Goal: Task Accomplishment & Management: Manage account settings

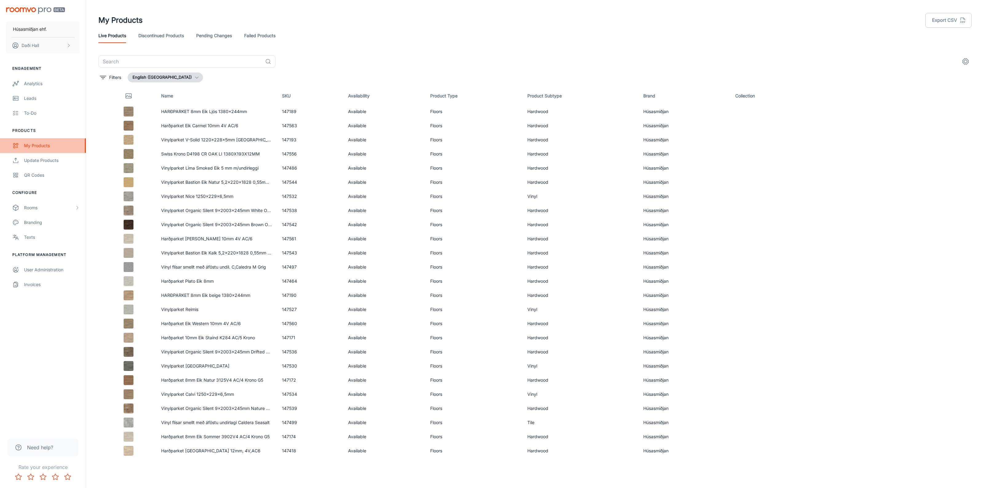
click at [42, 142] on div "My Products" at bounding box center [52, 145] width 56 height 7
click at [47, 145] on div "My Products" at bounding box center [52, 145] width 56 height 7
click at [44, 220] on div "Branding" at bounding box center [52, 222] width 56 height 7
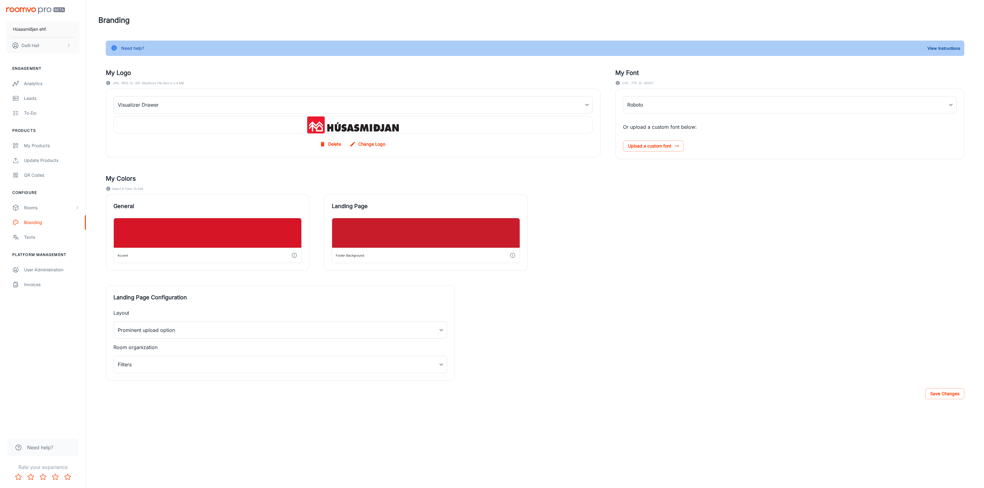
type input "Bitter-Black"
click at [49, 83] on div "Analytics" at bounding box center [52, 83] width 56 height 7
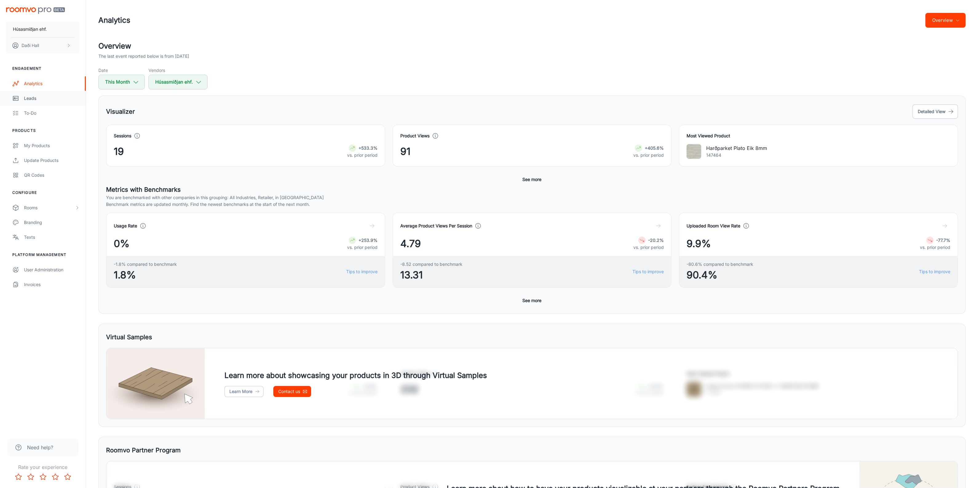
click at [46, 97] on div "Leads" at bounding box center [52, 98] width 56 height 7
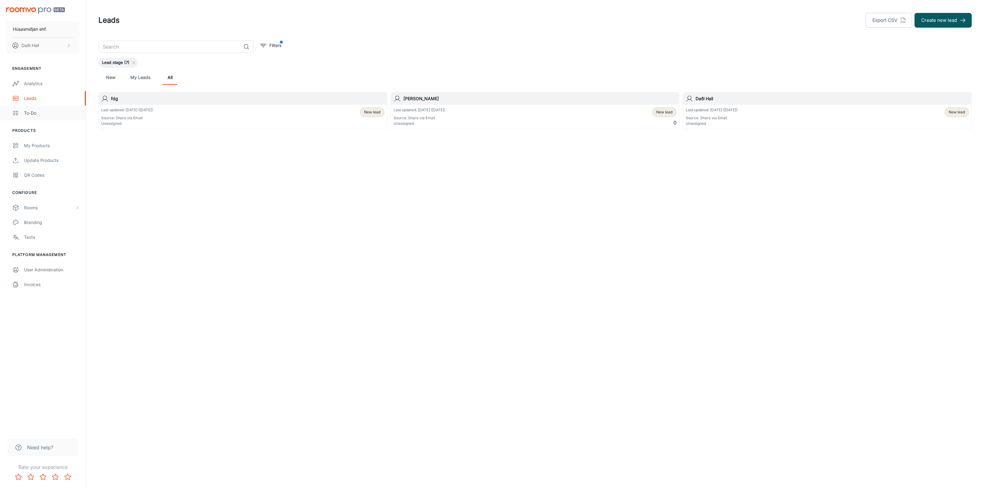
click at [46, 114] on div "To-do" at bounding box center [52, 113] width 56 height 7
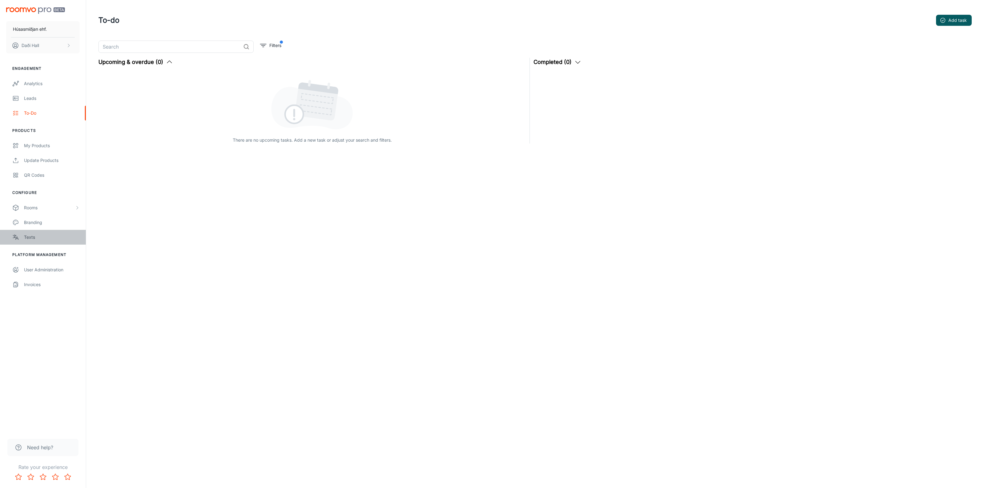
click at [48, 234] on div "Texts" at bounding box center [52, 237] width 56 height 7
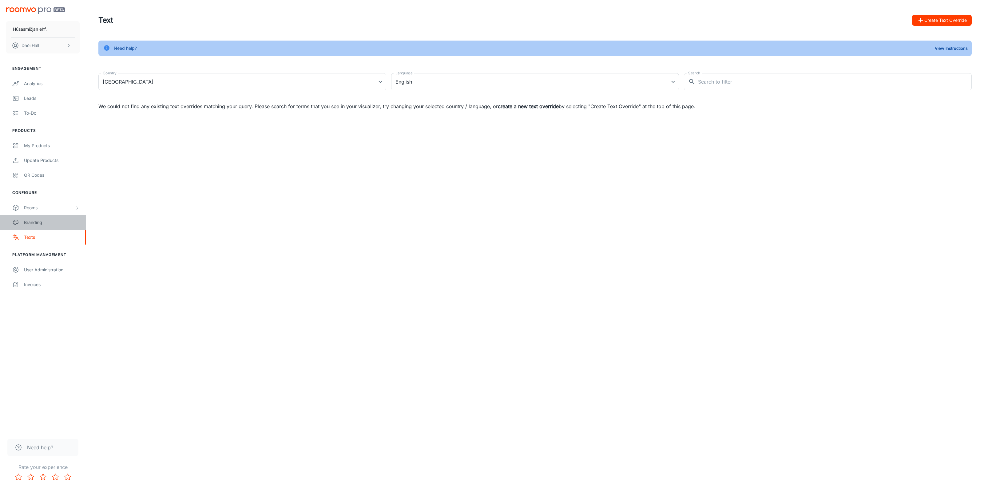
click at [49, 223] on div "Branding" at bounding box center [52, 222] width 56 height 7
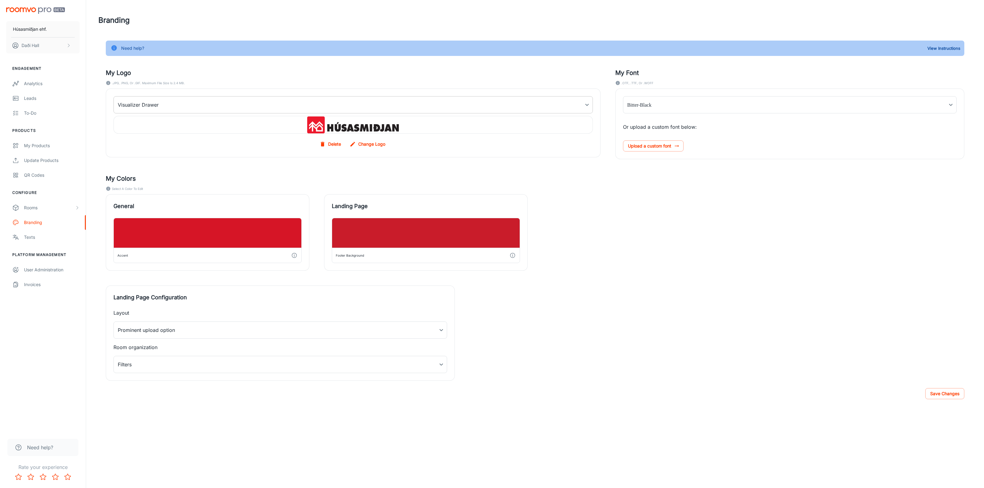
click at [585, 104] on body "Húsasmiðjan ehf. Daði Hall Engagement Analytics Leads To-do Products My Product…" at bounding box center [492, 244] width 984 height 488
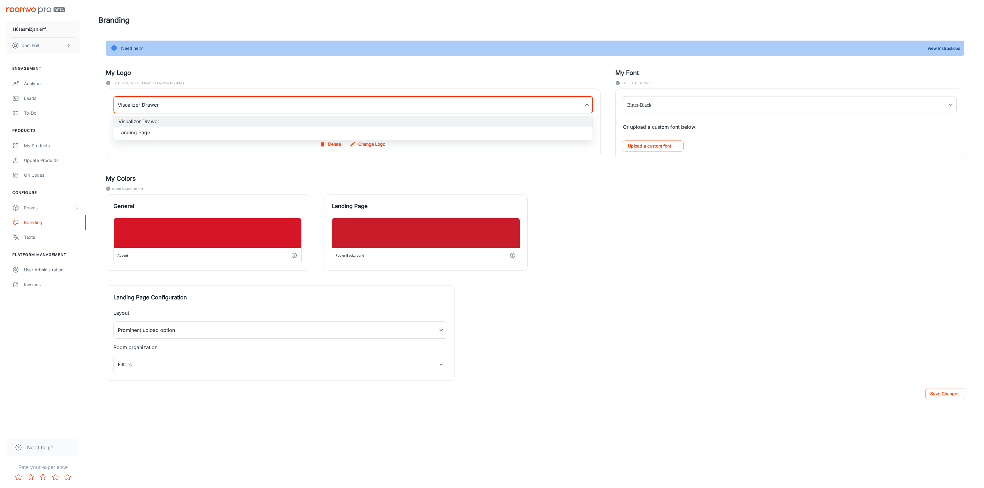
click at [557, 134] on li "Landing Page" at bounding box center [352, 132] width 479 height 11
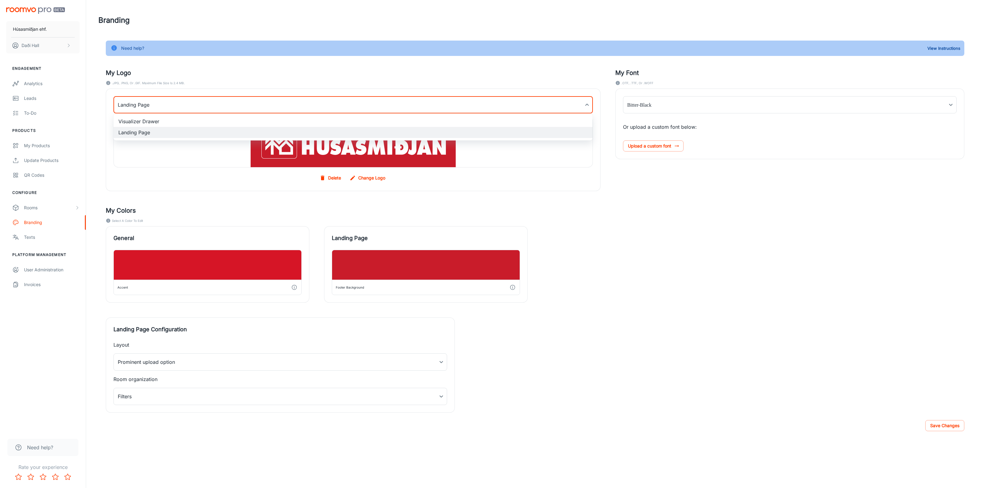
click at [584, 104] on body "Húsasmiðjan ehf. Daði Hall Engagement Analytics Leads To-do Products My Product…" at bounding box center [492, 244] width 984 height 488
click at [545, 120] on li "Visualizer Drawer" at bounding box center [352, 121] width 479 height 11
type input "myDrawerLogoBackgroundImage"
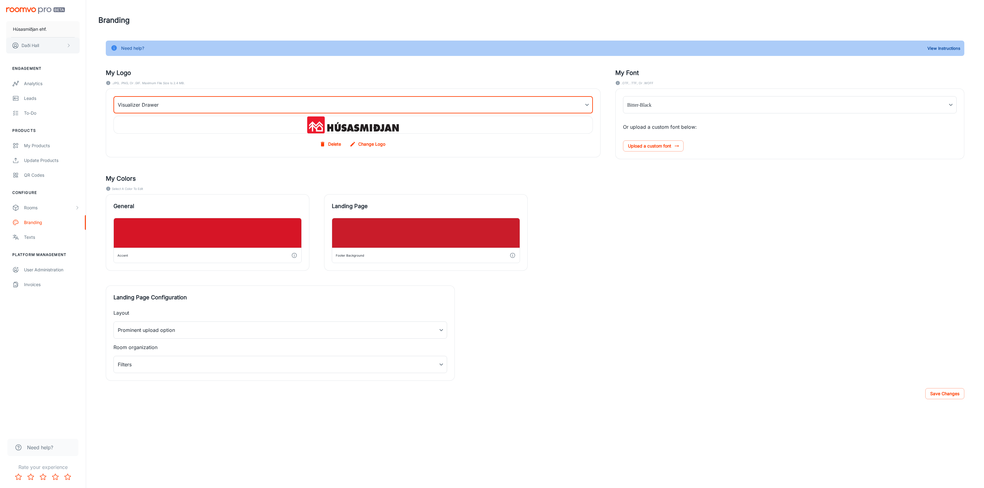
click at [68, 46] on icon "scrollable content" at bounding box center [68, 45] width 5 height 5
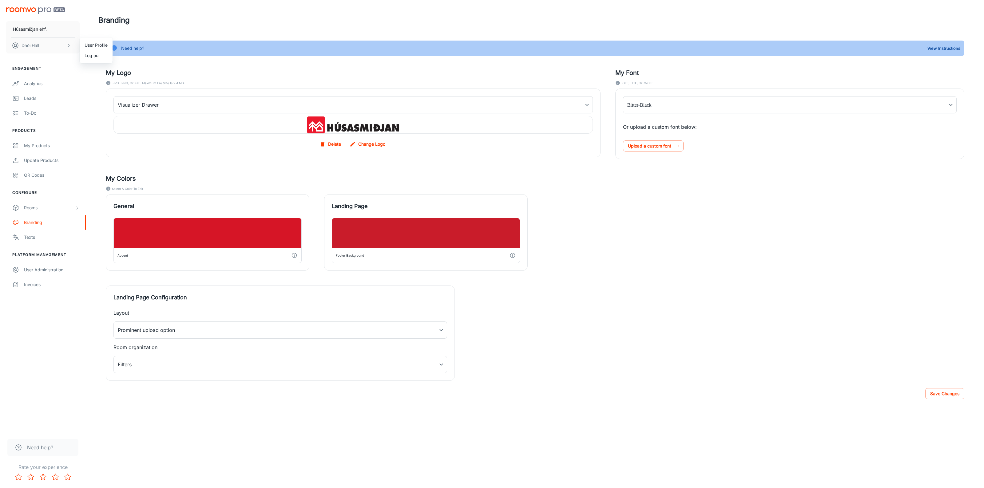
click at [64, 46] on div at bounding box center [492, 244] width 984 height 488
click at [38, 287] on div "Invoices" at bounding box center [52, 284] width 56 height 7
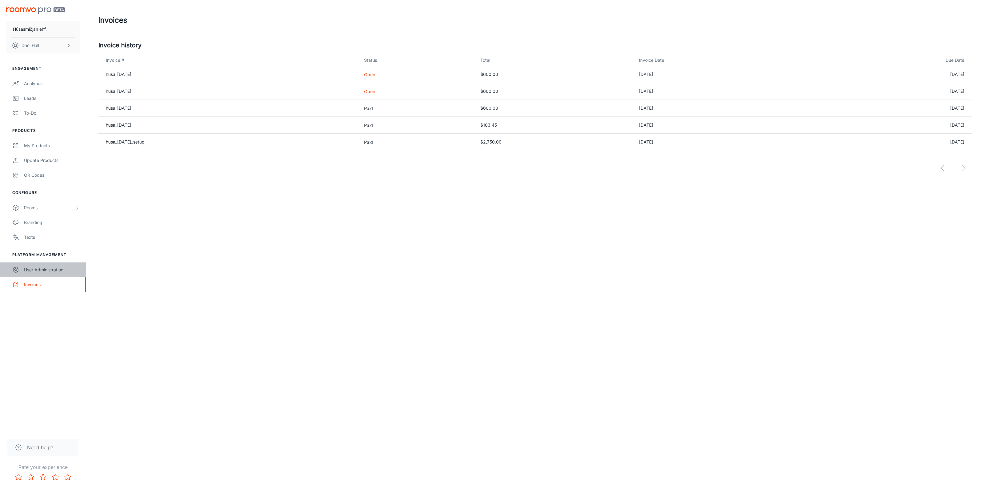
click at [36, 268] on div "User Administration" at bounding box center [52, 270] width 56 height 7
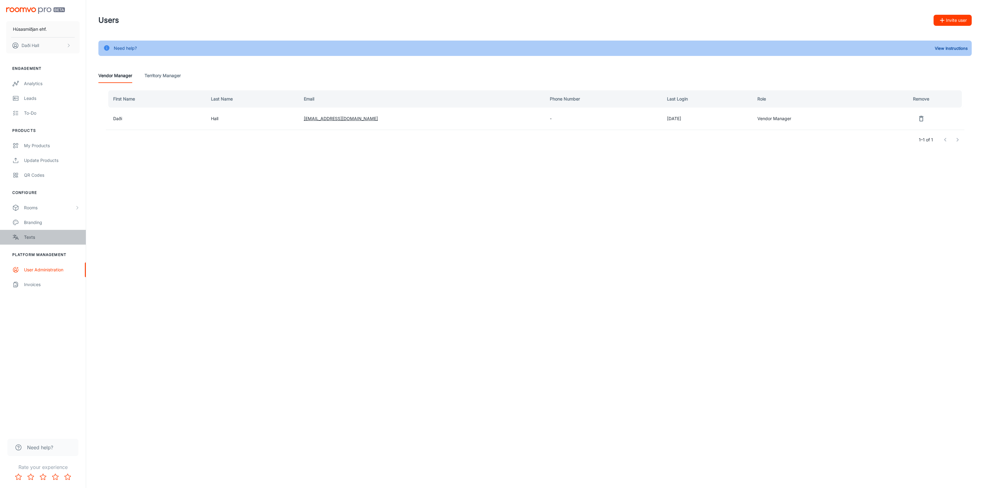
click at [30, 239] on div "Texts" at bounding box center [52, 237] width 56 height 7
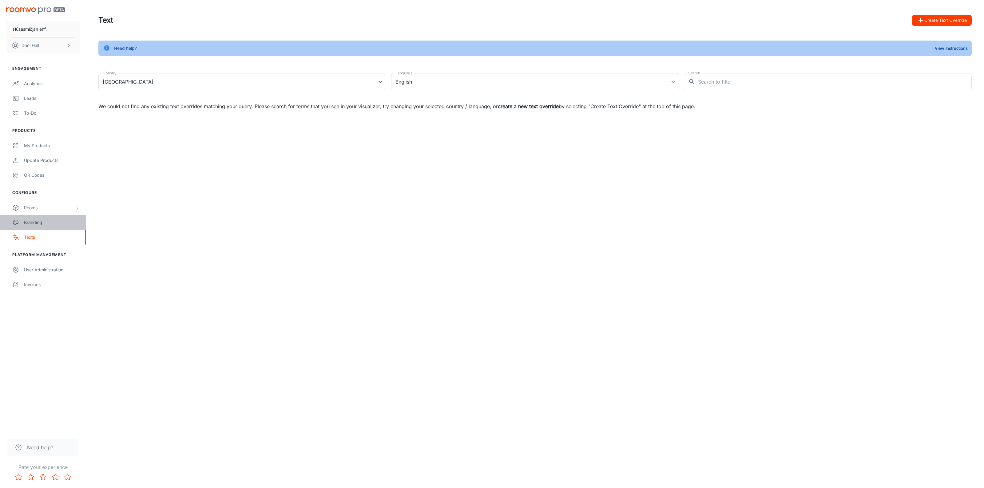
click at [35, 225] on div "Branding" at bounding box center [52, 222] width 56 height 7
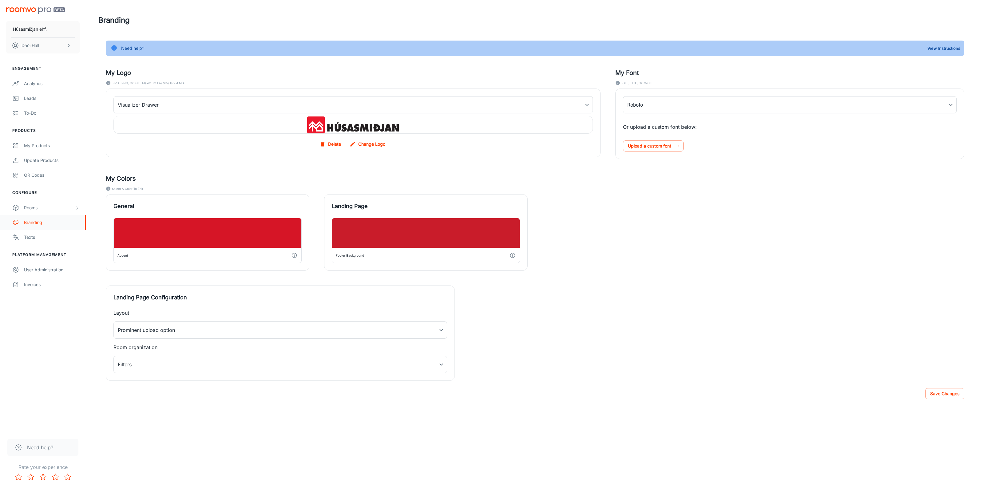
type input "Bitter-Black"
click at [940, 48] on button "View Instructions" at bounding box center [944, 48] width 36 height 9
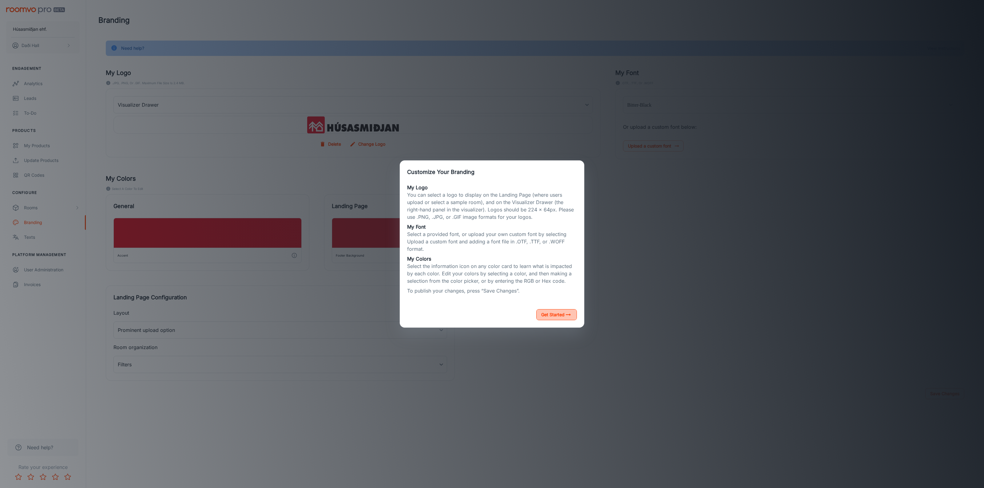
click at [562, 315] on button "Get Started" at bounding box center [556, 314] width 41 height 11
